Goal: Find specific page/section: Find specific page/section

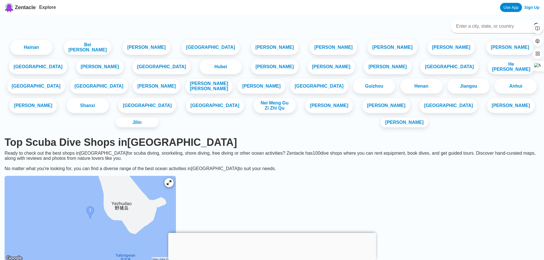
click at [368, 47] on link "[PERSON_NAME]" at bounding box center [393, 48] width 50 height 16
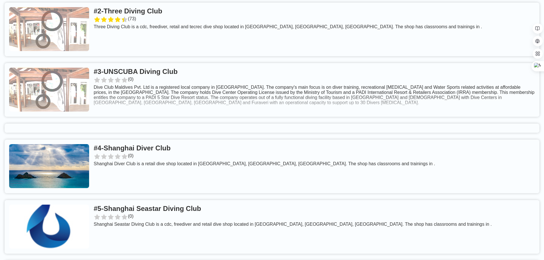
scroll to position [171, 0]
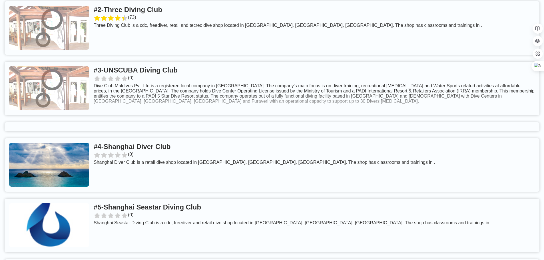
click at [171, 152] on link at bounding box center [272, 165] width 535 height 54
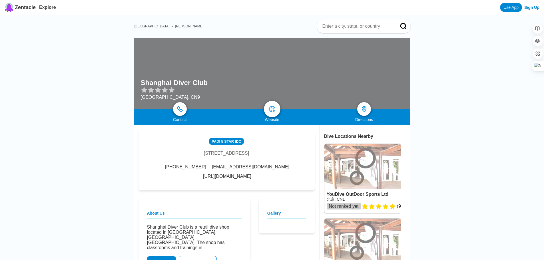
click at [272, 107] on img at bounding box center [272, 109] width 7 height 7
